Goal: Transaction & Acquisition: Purchase product/service

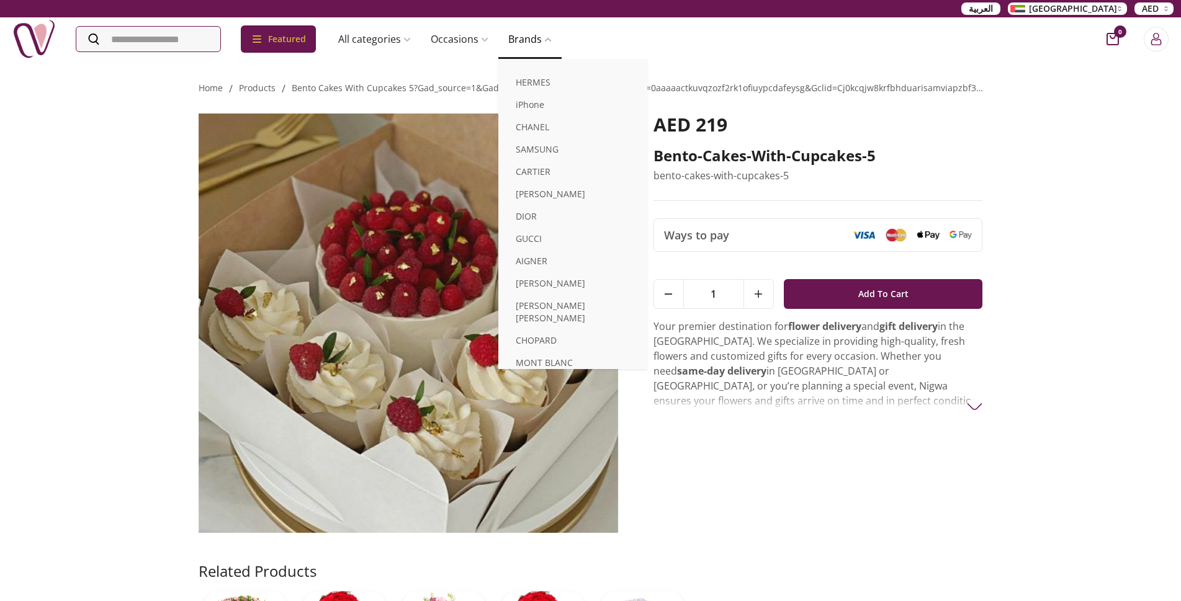
click at [549, 31] on link "Brands" at bounding box center [529, 39] width 63 height 25
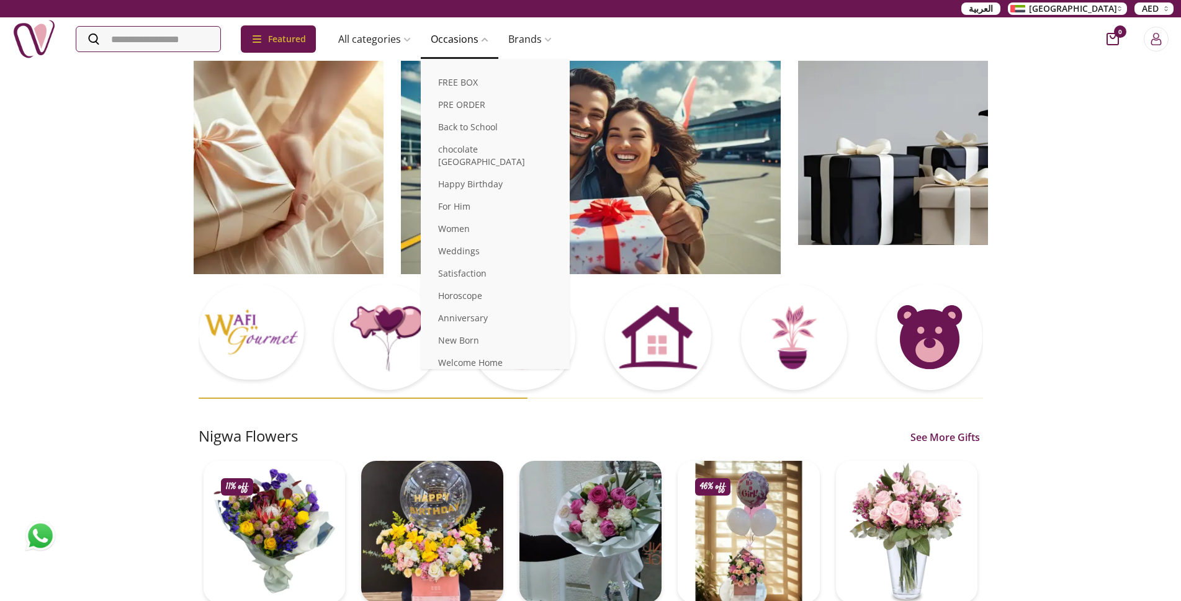
click at [484, 45] on link "Occasions" at bounding box center [460, 39] width 78 height 25
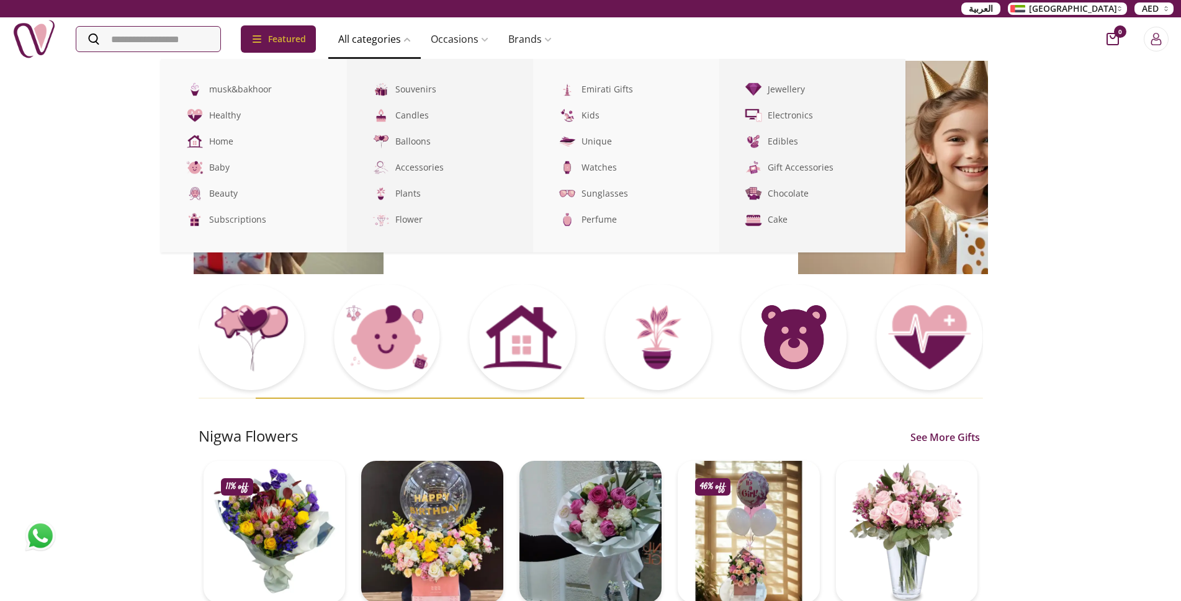
click at [408, 45] on link "All categories" at bounding box center [374, 39] width 92 height 25
click at [416, 37] on link "All categories" at bounding box center [374, 39] width 92 height 25
click at [381, 37] on link "All categories" at bounding box center [374, 39] width 92 height 25
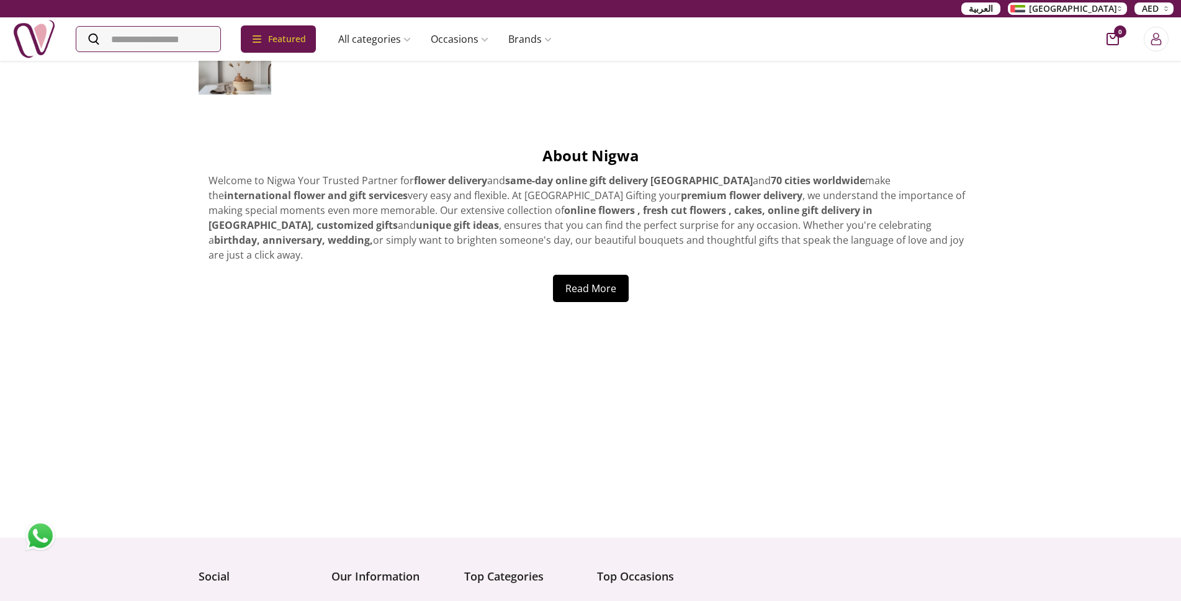
scroll to position [4655, 0]
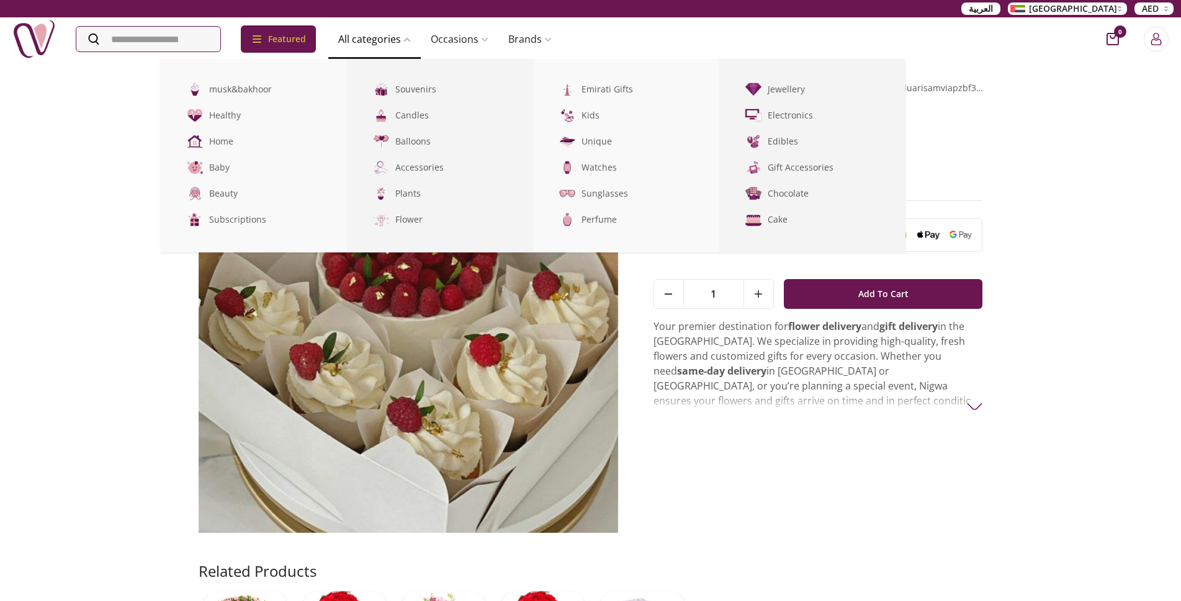
click at [363, 40] on link "All categories" at bounding box center [374, 39] width 92 height 25
click at [785, 216] on link "Cake" at bounding box center [812, 220] width 186 height 26
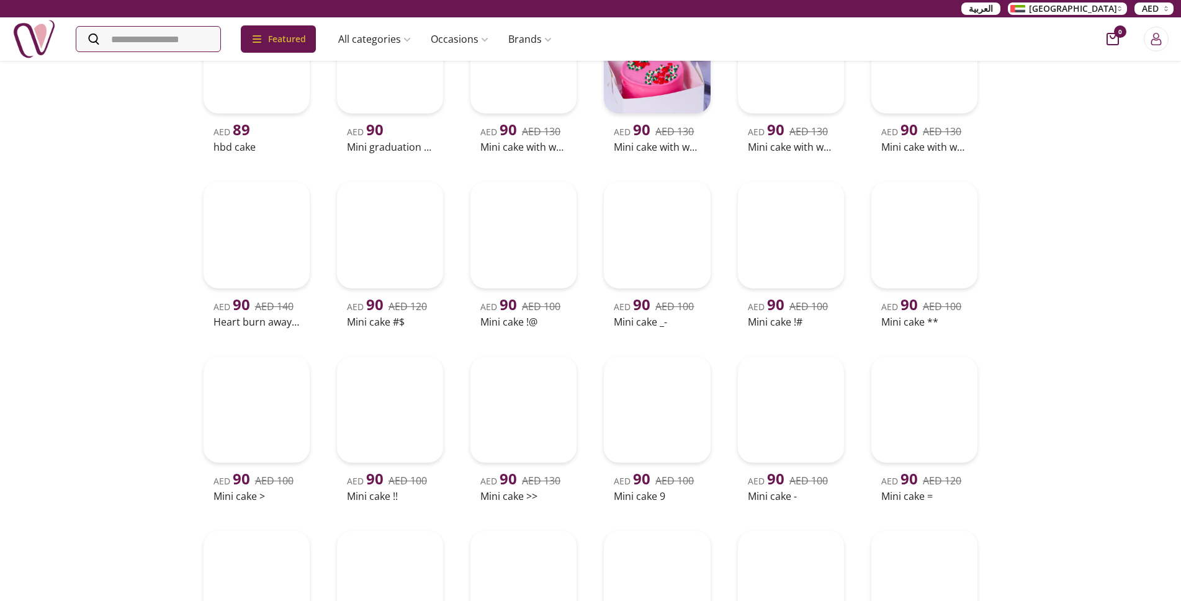
scroll to position [1358, 0]
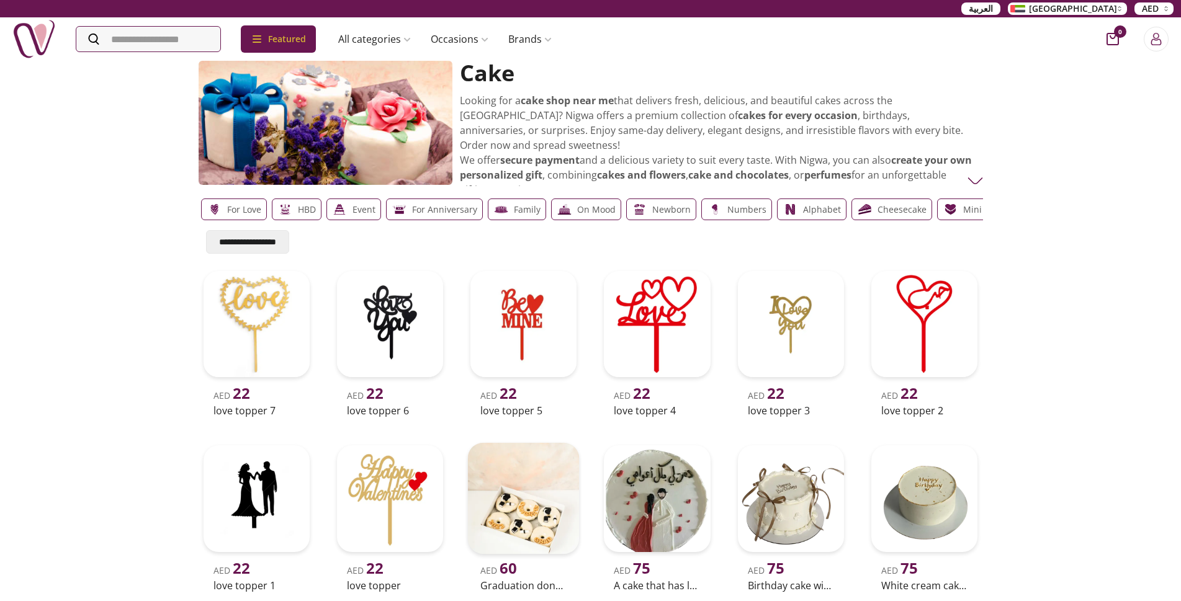
click at [520, 507] on img at bounding box center [524, 499] width 112 height 112
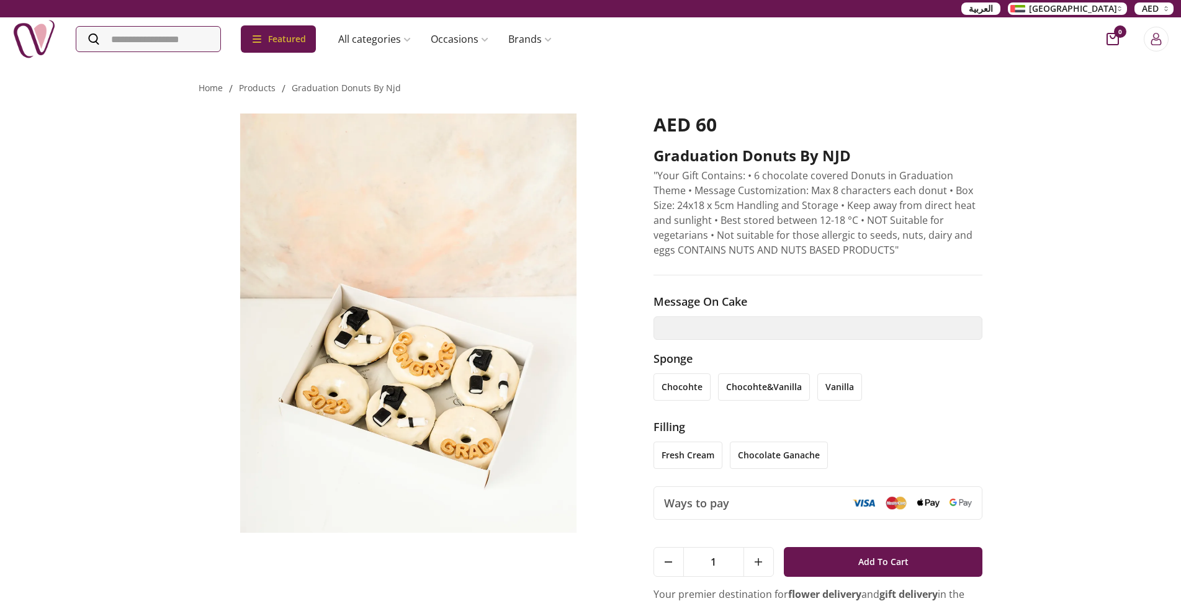
drag, startPoint x: 0, startPoint y: 35, endPoint x: 34, endPoint y: 42, distance: 34.3
click at [4, 40] on div "Featured Accessories Cake Flower Kids All categories musk&bakhoor Healthy Home …" at bounding box center [590, 38] width 1181 height 43
